Goal: Task Accomplishment & Management: Complete application form

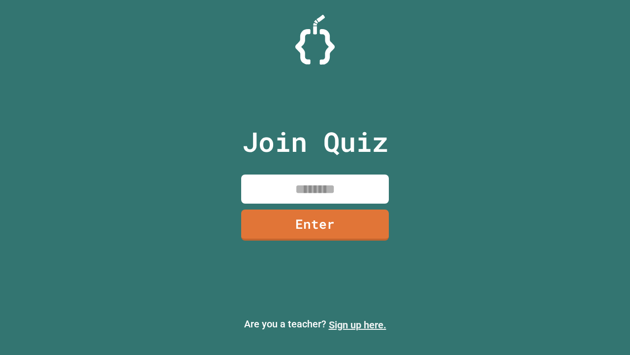
click at [358, 325] on link "Sign up here." at bounding box center [358, 325] width 58 height 12
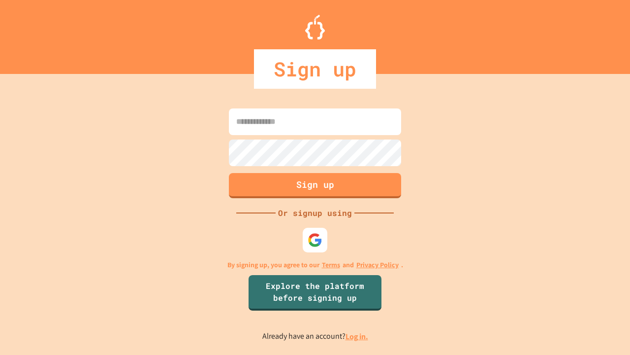
click at [358, 336] on link "Log in." at bounding box center [357, 336] width 23 height 10
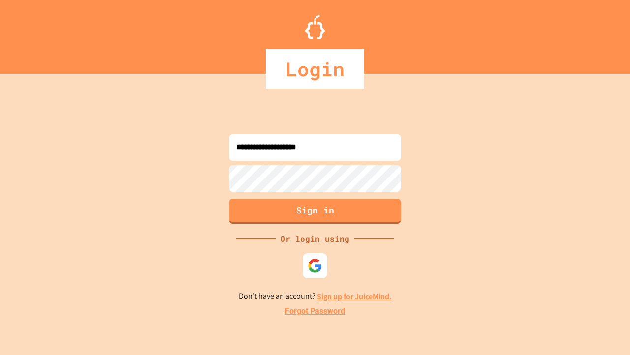
type input "**********"
